Goal: Task Accomplishment & Management: Use online tool/utility

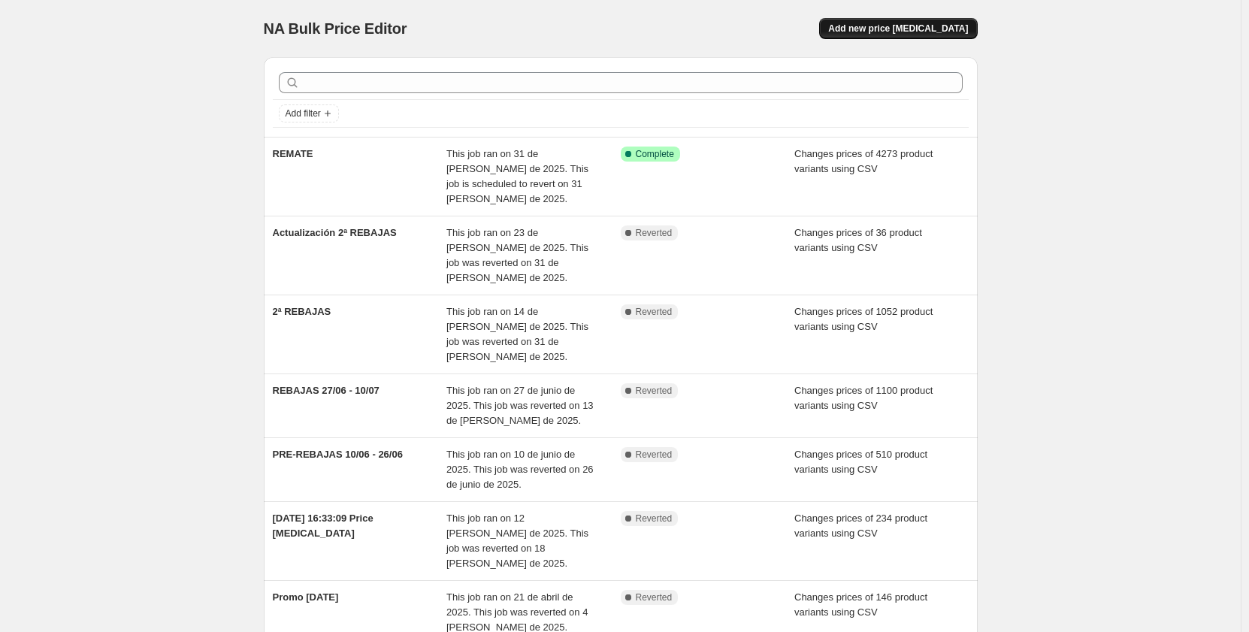
click at [946, 28] on span "Add new price [MEDICAL_DATA]" at bounding box center [898, 29] width 140 height 12
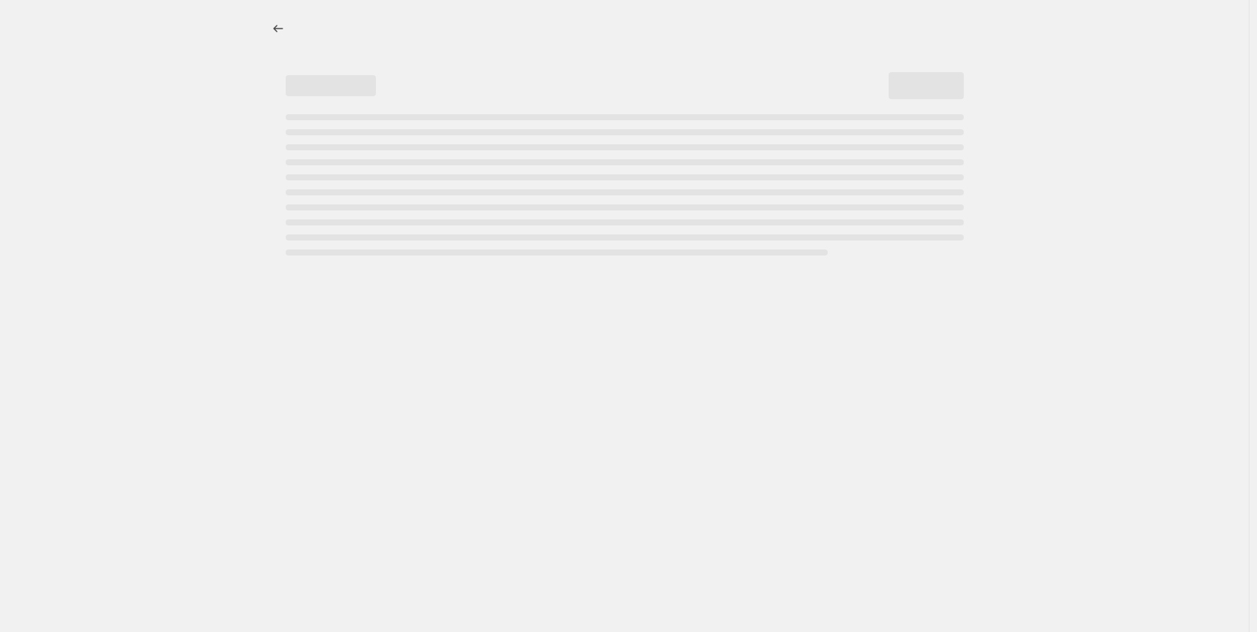
select select "percentage"
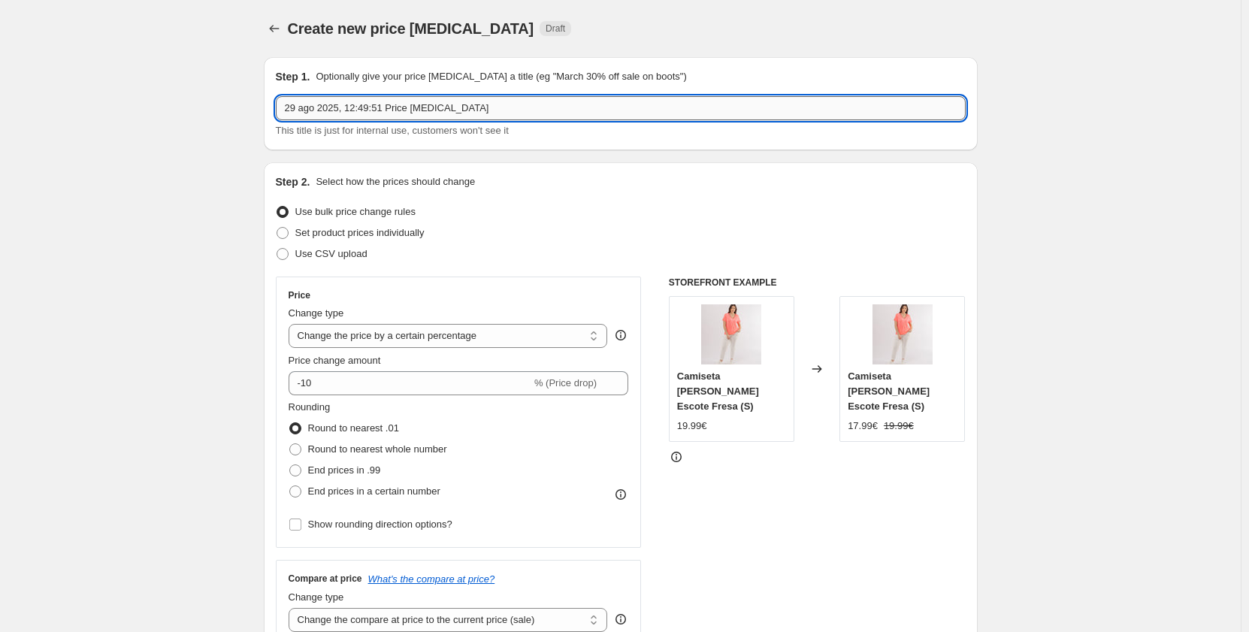
click at [465, 110] on input "29 ago 2025, 12:49:51 Price [MEDICAL_DATA]" at bounding box center [621, 108] width 690 height 24
drag, startPoint x: 465, startPoint y: 110, endPoint x: 232, endPoint y: 110, distance: 233.0
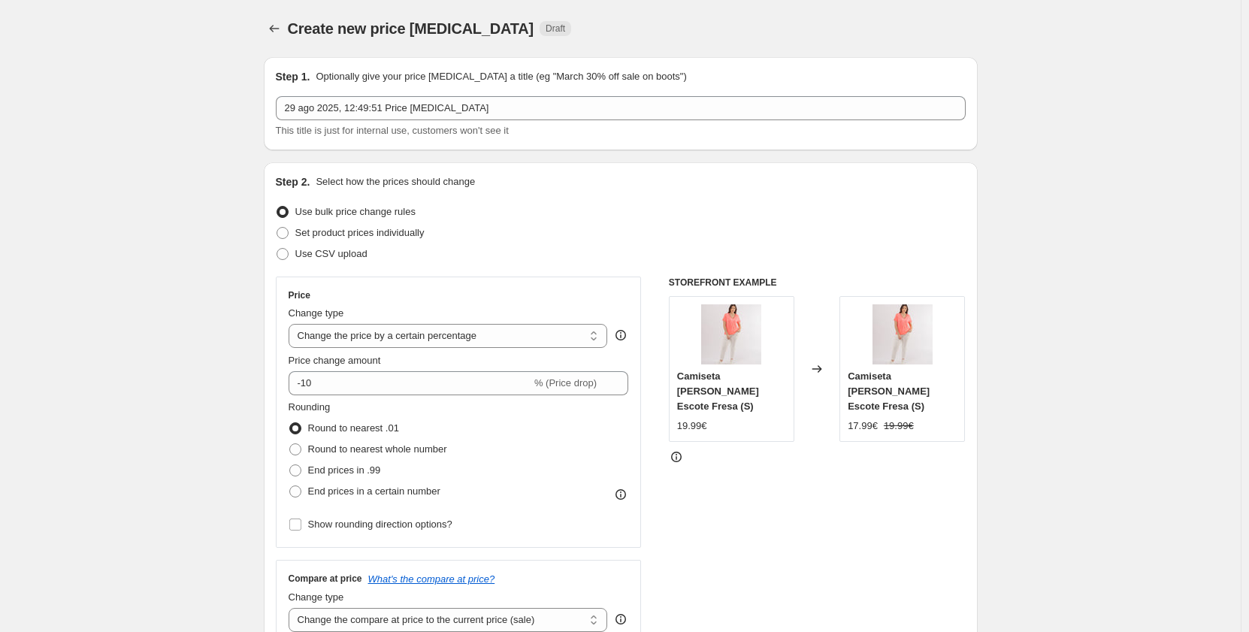
drag, startPoint x: 1081, startPoint y: 43, endPoint x: 1082, endPoint y: 33, distance: 9.9
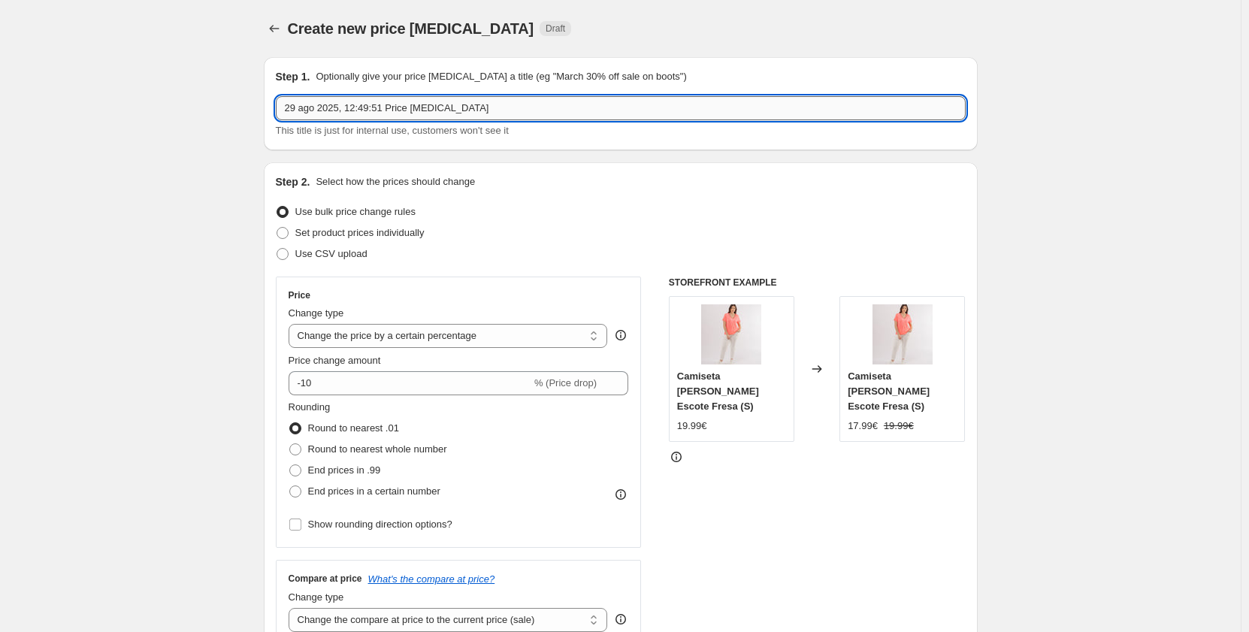
click at [459, 113] on input "29 ago 2025, 12:49:51 Price [MEDICAL_DATA]" at bounding box center [621, 108] width 690 height 24
drag, startPoint x: 459, startPoint y: 113, endPoint x: 273, endPoint y: 113, distance: 186.4
click at [273, 113] on div "Step 1. Optionally give your price [MEDICAL_DATA] a title (eg "March 30% off sa…" at bounding box center [621, 103] width 714 height 93
type input "crucero 30off hasta 30.09"
click at [286, 254] on span at bounding box center [283, 254] width 12 height 12
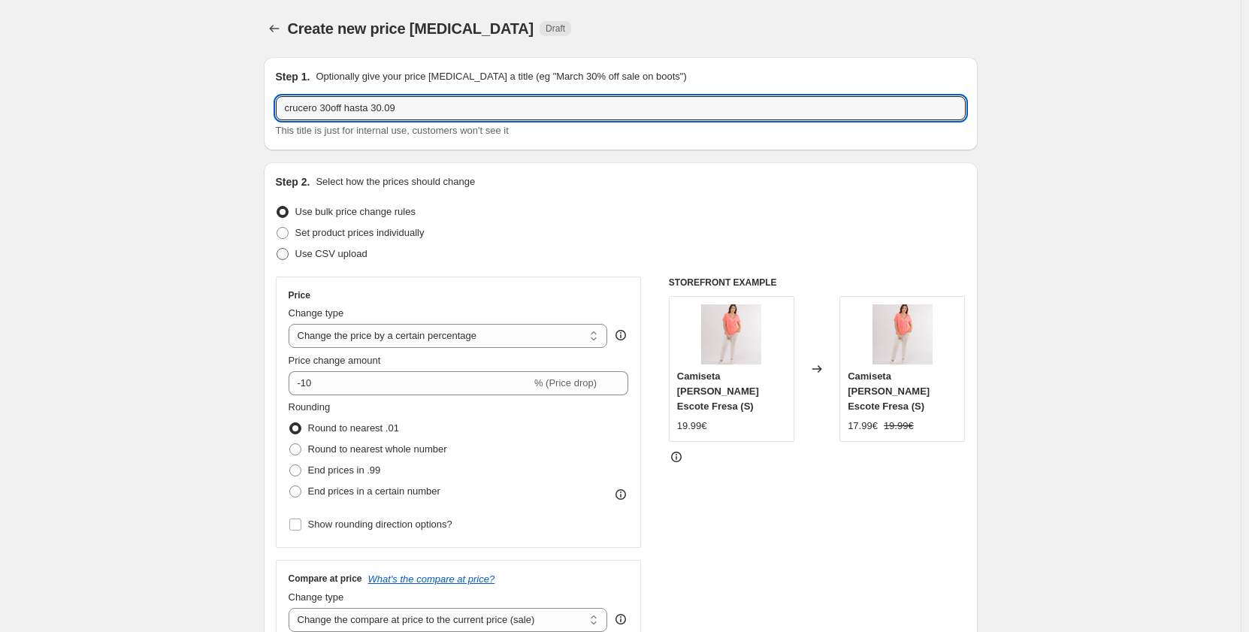
click at [277, 249] on input "Use CSV upload" at bounding box center [277, 248] width 1 height 1
radio input "true"
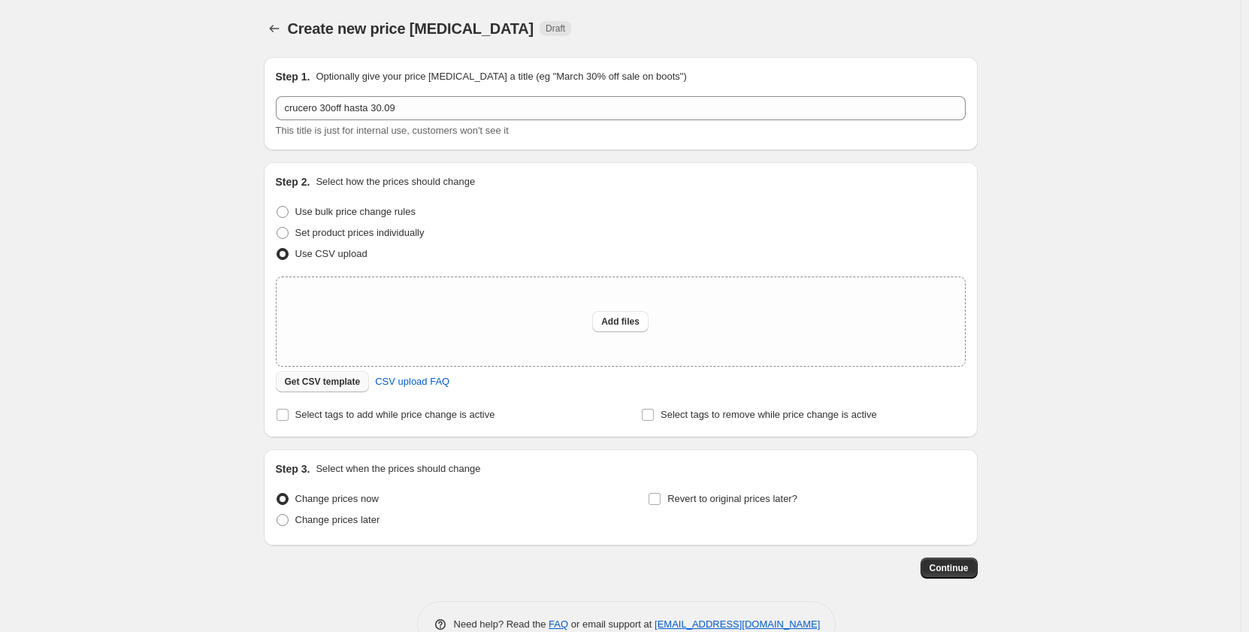
click at [321, 382] on span "Get CSV template" at bounding box center [323, 382] width 76 height 12
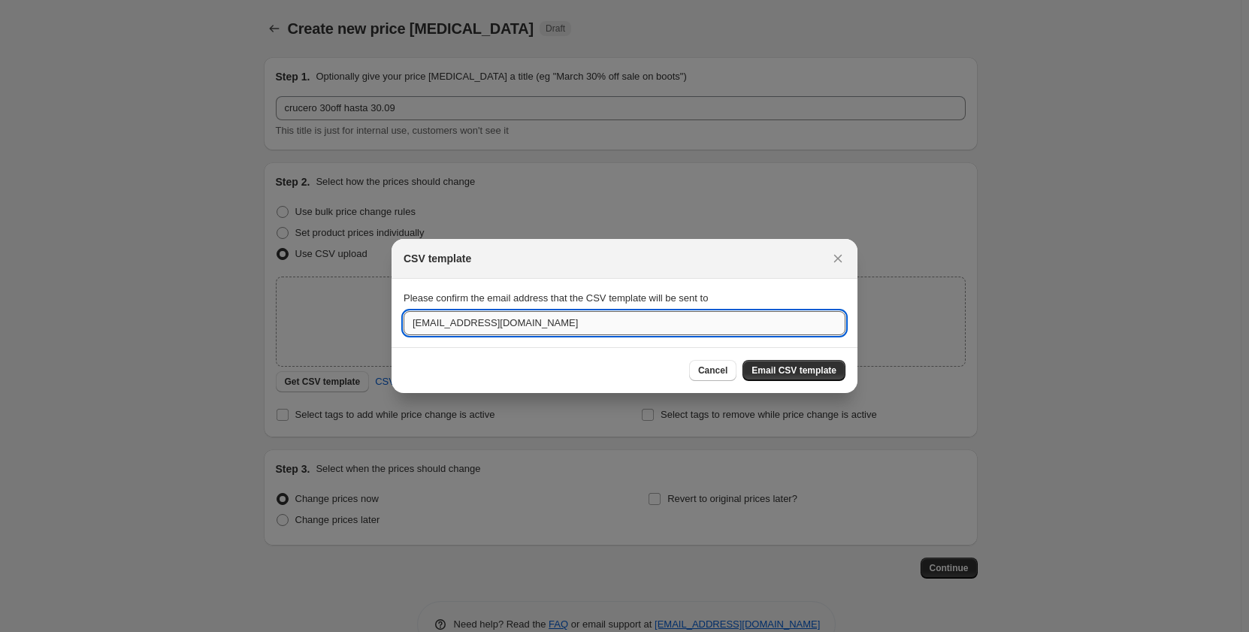
click at [564, 324] on input "[EMAIL_ADDRESS][DOMAIN_NAME]" at bounding box center [625, 323] width 442 height 24
drag, startPoint x: 564, startPoint y: 324, endPoint x: 323, endPoint y: 323, distance: 241.3
type input "[EMAIL_ADDRESS][DOMAIN_NAME]"
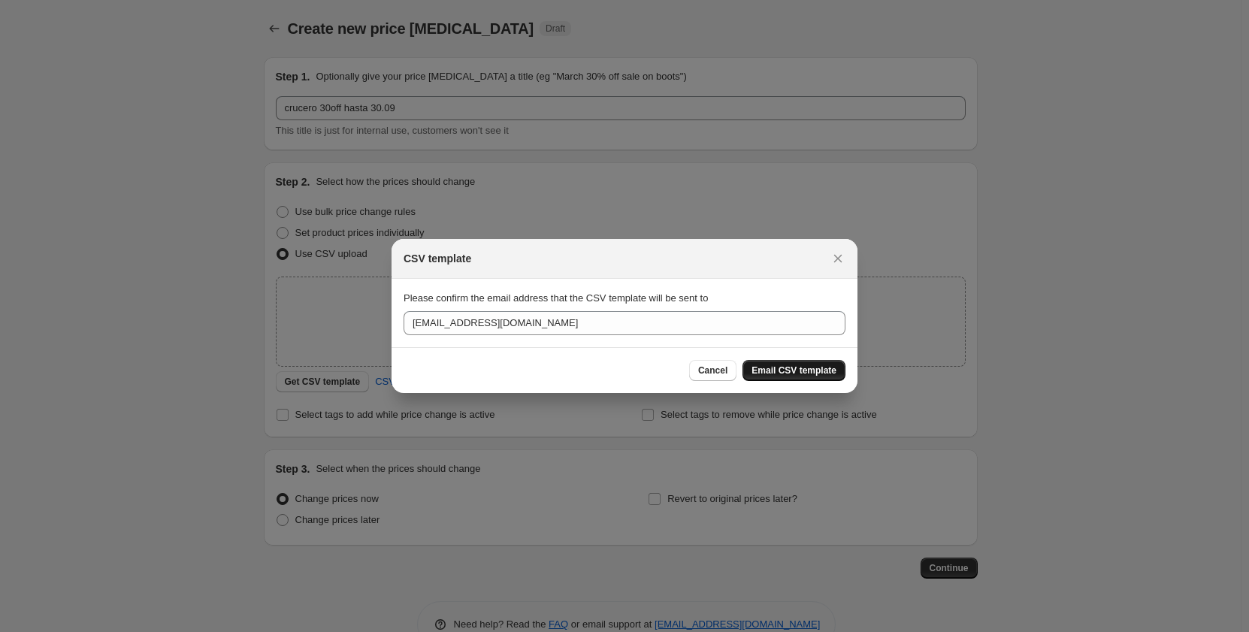
click at [796, 373] on span "Email CSV template" at bounding box center [794, 371] width 85 height 12
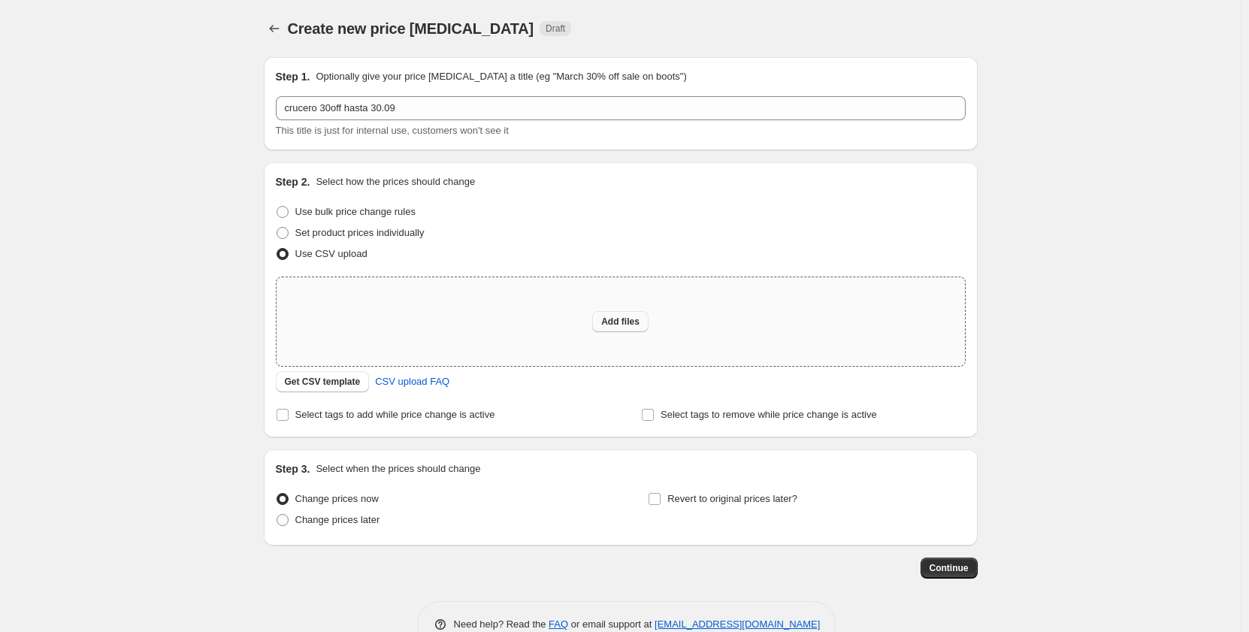
click at [607, 322] on span "Add files" at bounding box center [620, 322] width 38 height 12
type input "C:\fakepath\crucero - crucero.csv.csv"
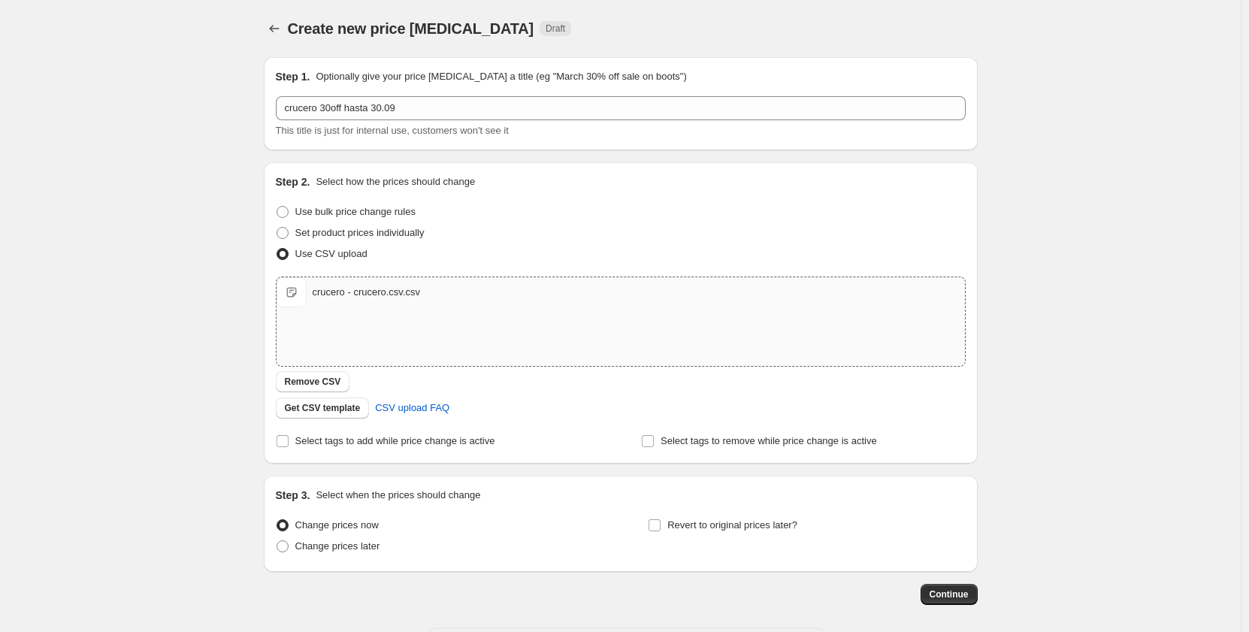
click at [286, 525] on span at bounding box center [283, 525] width 12 height 12
click at [277, 520] on input "Change prices now" at bounding box center [277, 519] width 1 height 1
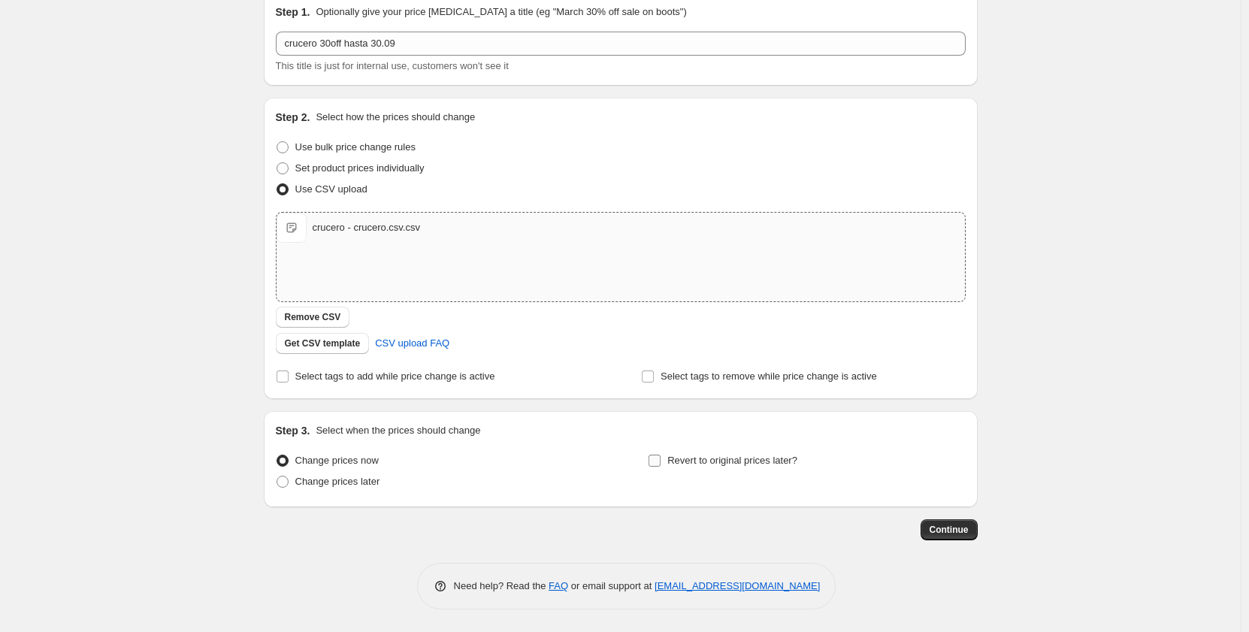
click at [660, 463] on input "Revert to original prices later?" at bounding box center [655, 461] width 12 height 12
checkbox input "true"
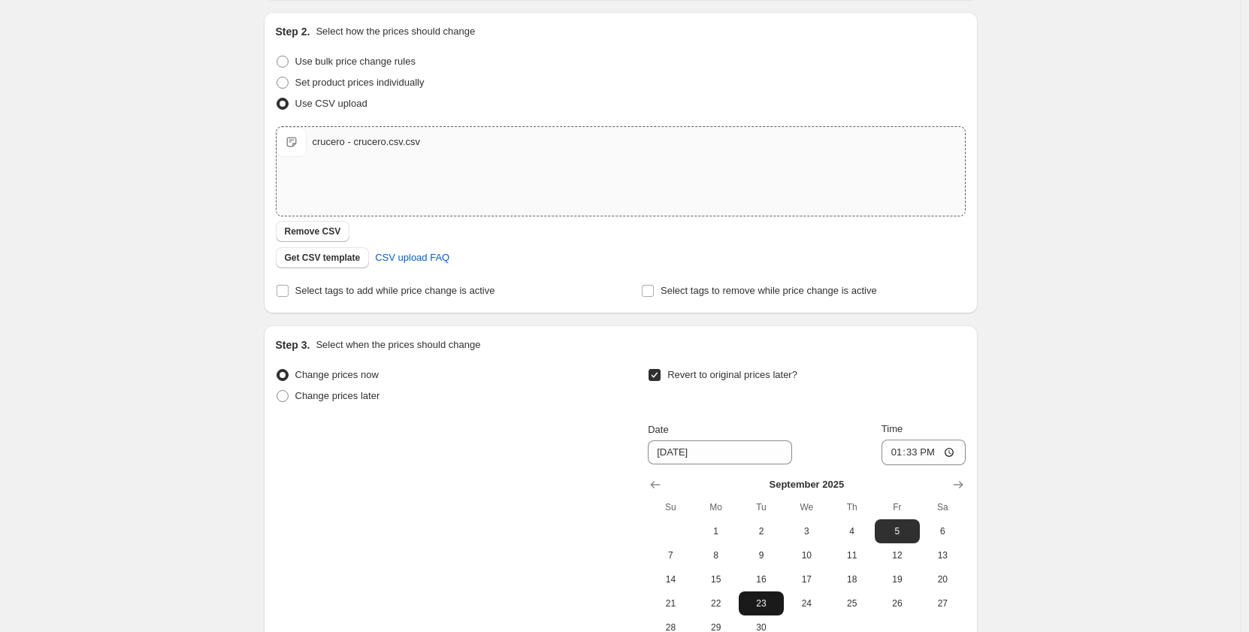
scroll to position [290, 0]
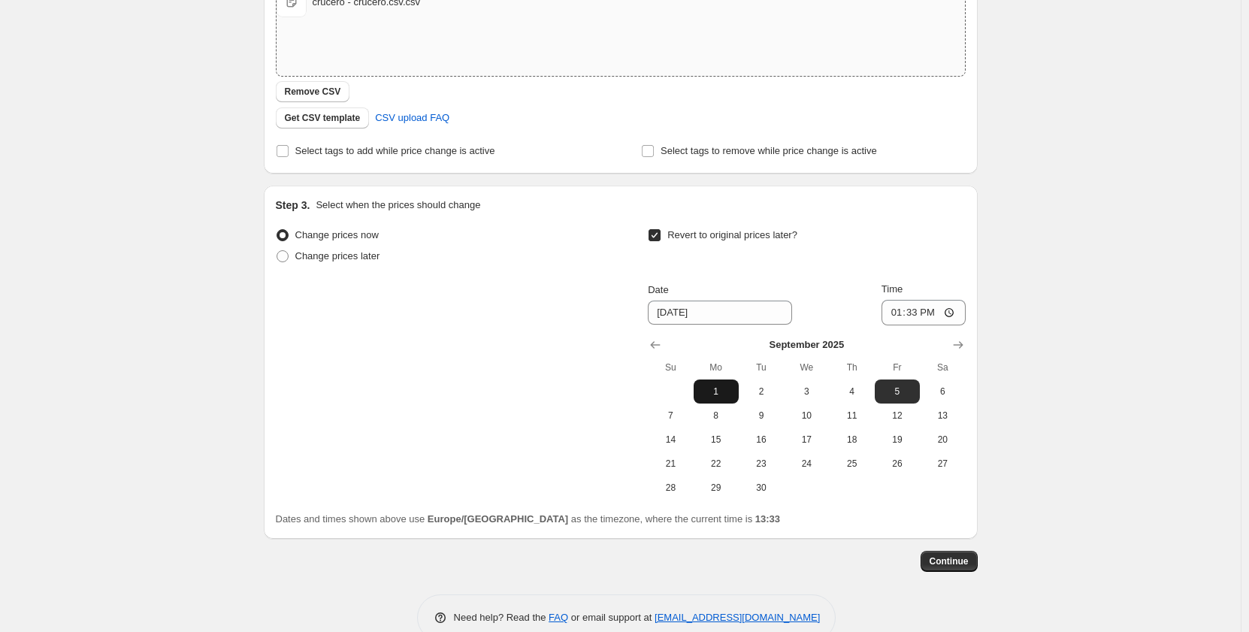
click at [723, 390] on span "1" at bounding box center [716, 392] width 33 height 12
click at [767, 498] on button "30" at bounding box center [761, 488] width 45 height 24
click at [732, 399] on button "1" at bounding box center [716, 392] width 45 height 24
type input "[DATE]"
click at [288, 256] on span at bounding box center [283, 256] width 12 height 12
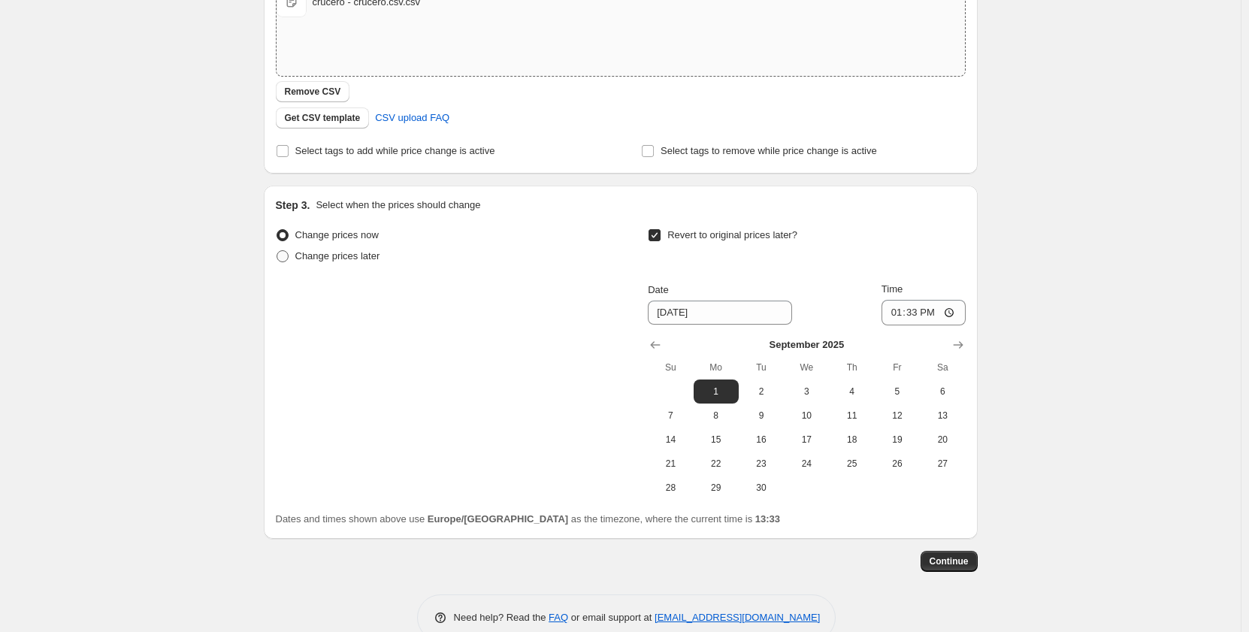
click at [277, 251] on input "Change prices later" at bounding box center [277, 250] width 1 height 1
radio input "true"
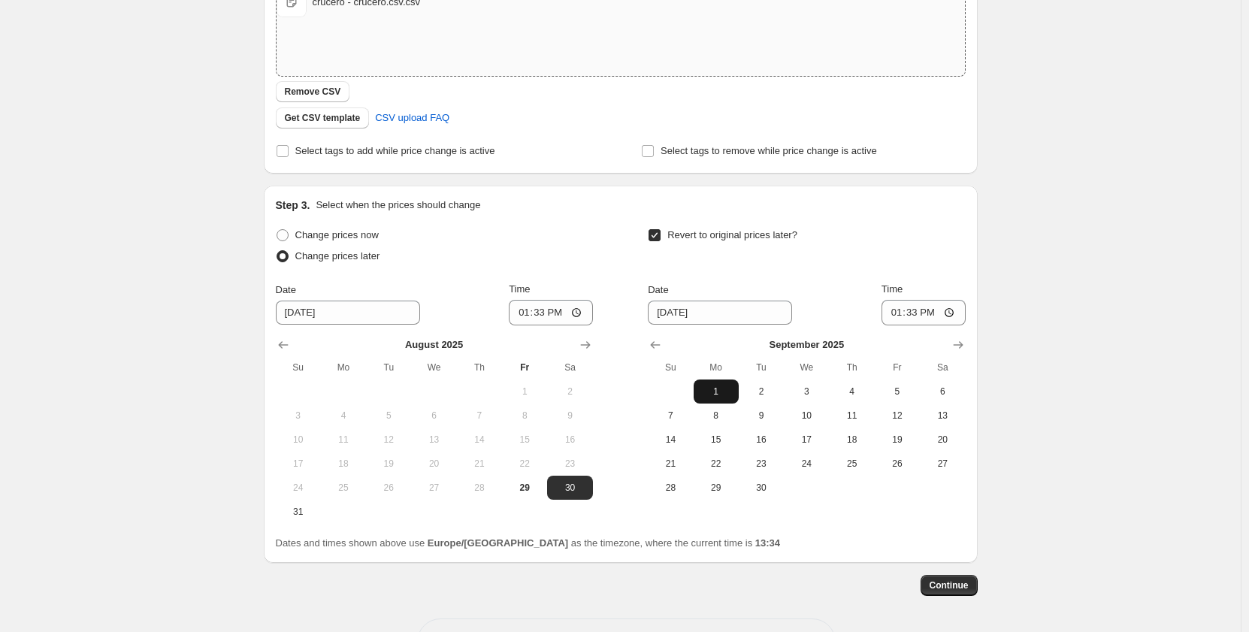
click at [719, 389] on span "1" at bounding box center [716, 392] width 33 height 12
click at [331, 311] on input "[DATE]" at bounding box center [348, 313] width 144 height 24
click at [727, 391] on span "1" at bounding box center [716, 392] width 33 height 12
click at [590, 345] on icon "Show next month, September 2025" at bounding box center [585, 345] width 10 height 8
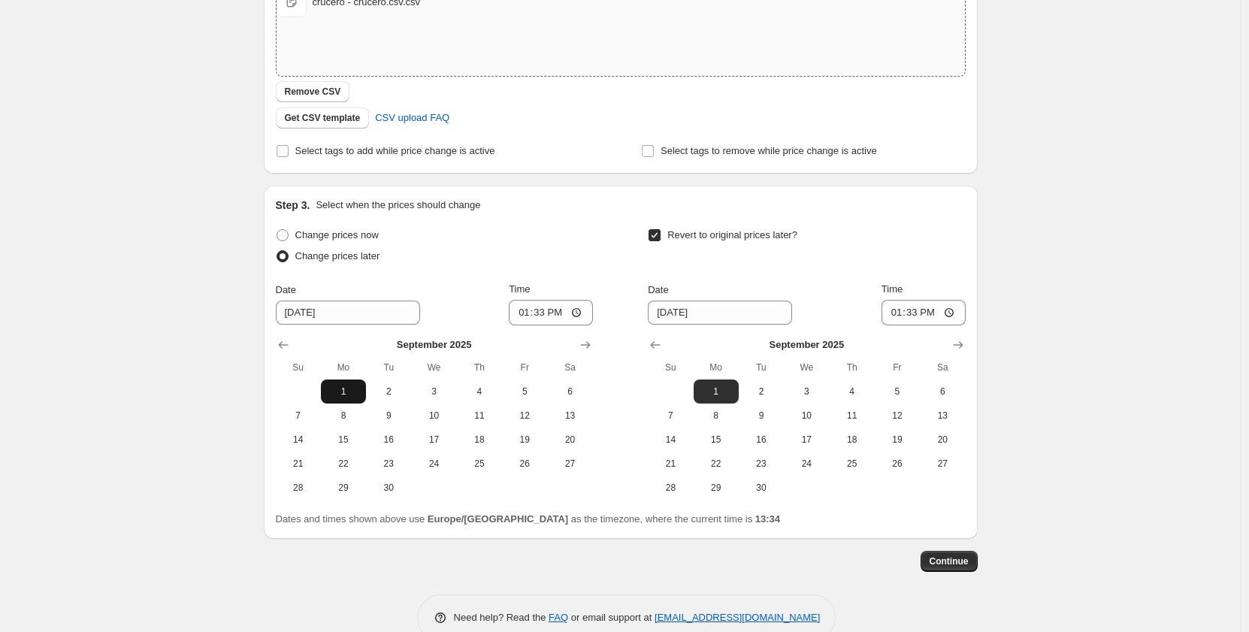
click at [341, 383] on button "1" at bounding box center [343, 392] width 45 height 24
type input "[DATE]"
click at [772, 486] on span "30" at bounding box center [761, 488] width 33 height 12
type input "[DATE]"
click at [563, 313] on input "13:33" at bounding box center [551, 313] width 84 height 26
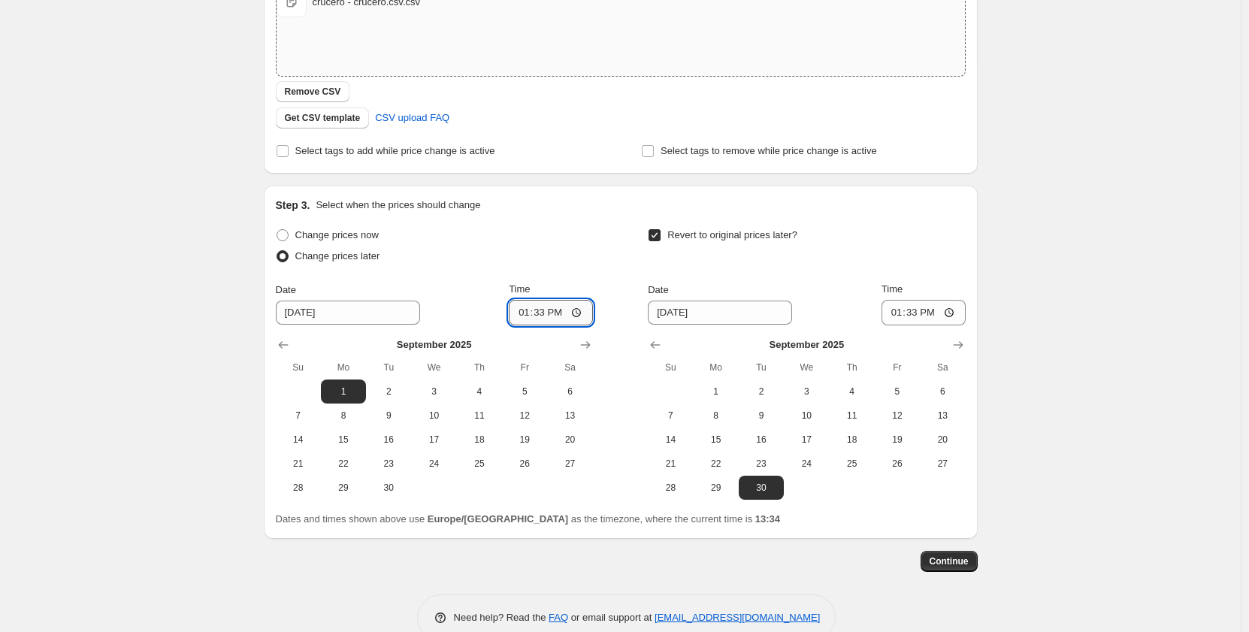
click at [546, 316] on input "13:33" at bounding box center [551, 313] width 84 height 26
click at [576, 313] on input "13:33" at bounding box center [551, 313] width 84 height 26
click at [930, 315] on input "13:33" at bounding box center [924, 313] width 84 height 26
click at [920, 312] on input "13:33" at bounding box center [924, 313] width 84 height 26
type input "23:59"
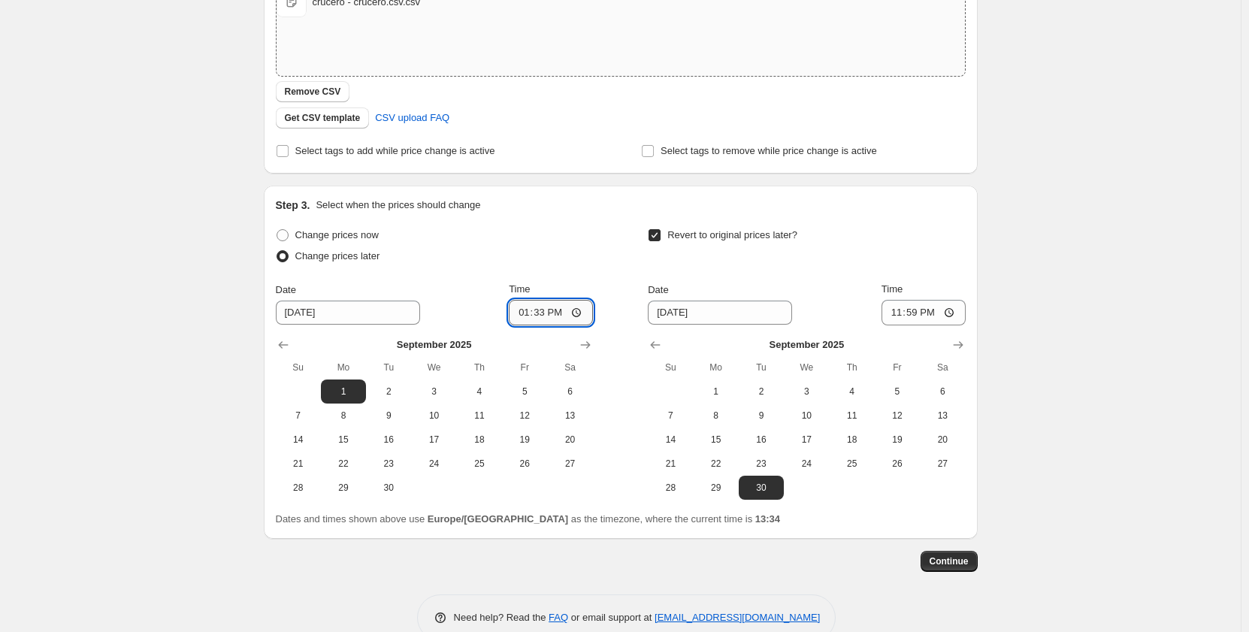
click at [559, 313] on input "13:33" at bounding box center [551, 313] width 84 height 26
click at [550, 313] on input "13:33" at bounding box center [551, 313] width 84 height 26
type input "08:00"
click at [954, 557] on span "Continue" at bounding box center [949, 561] width 39 height 12
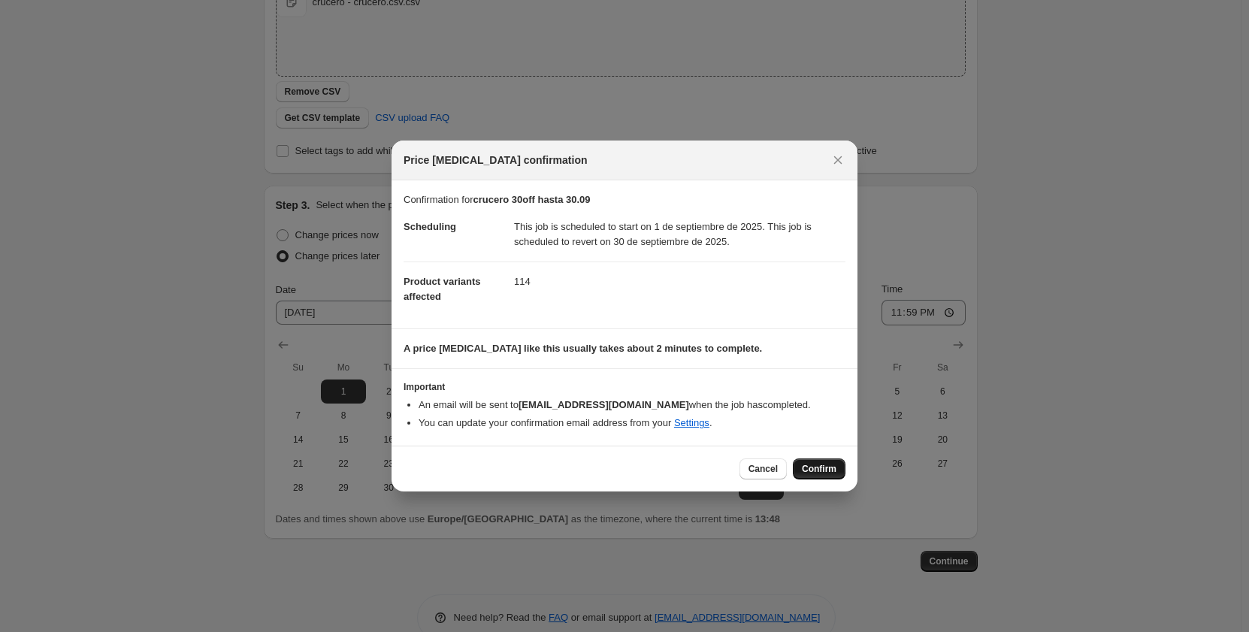
click at [818, 467] on span "Confirm" at bounding box center [819, 469] width 35 height 12
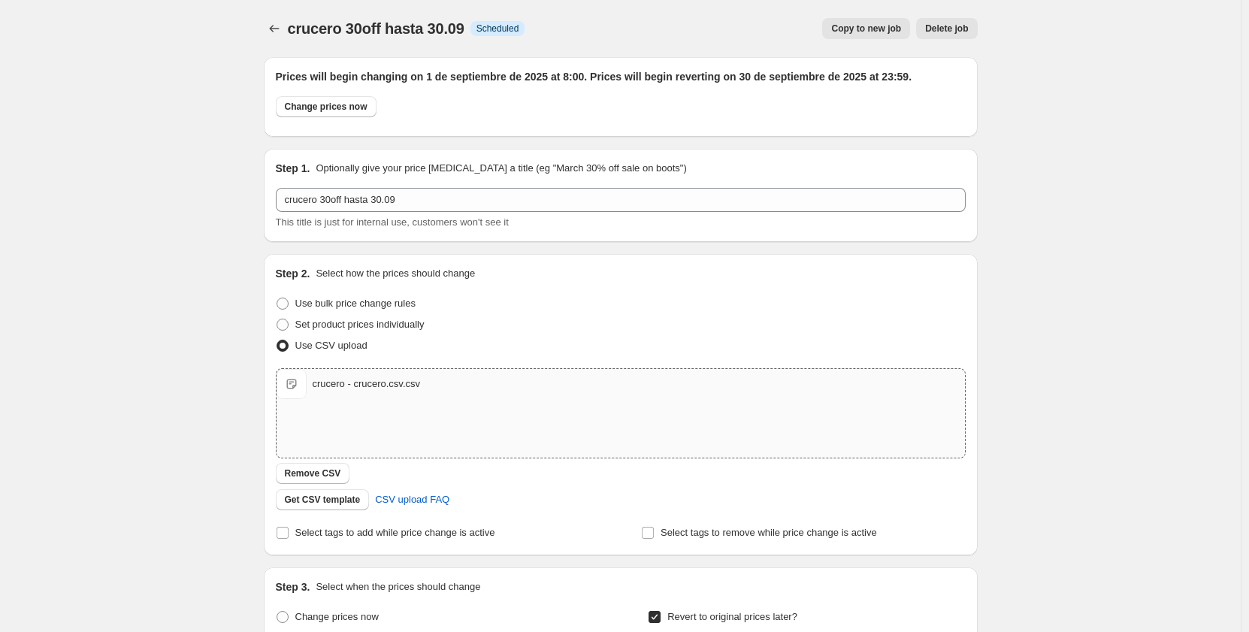
scroll to position [290, 0]
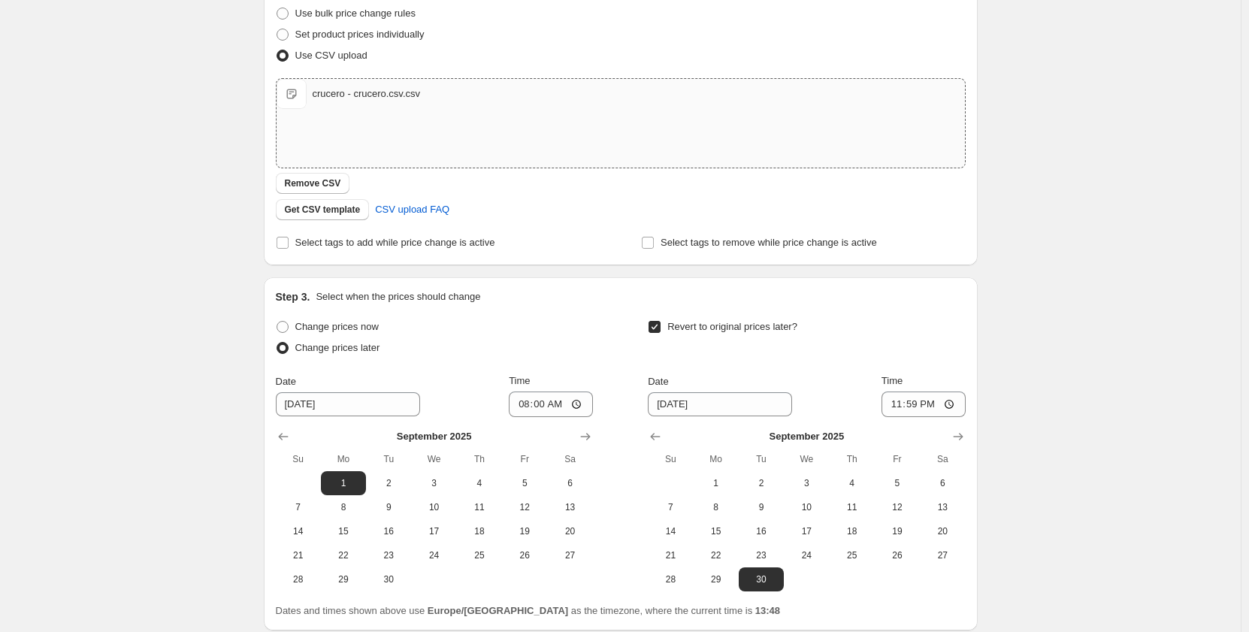
click at [1058, 207] on div "crucero 30off hasta 30.09. This page is ready crucero 30off hasta 30.09 Info Sc…" at bounding box center [620, 232] width 1241 height 1045
